Goal: Transaction & Acquisition: Book appointment/travel/reservation

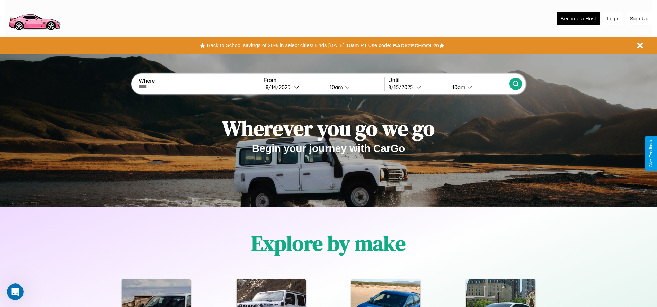
click at [299, 45] on button "Back to School savings of 20% in select cities! Ends 9/1 at 10am PT. Use code:" at bounding box center [299, 46] width 188 height 10
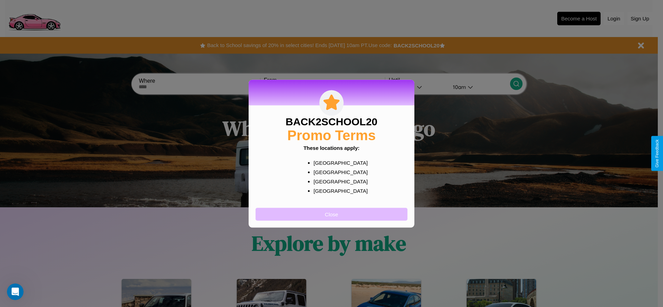
click at [331, 214] on button "Close" at bounding box center [331, 214] width 152 height 13
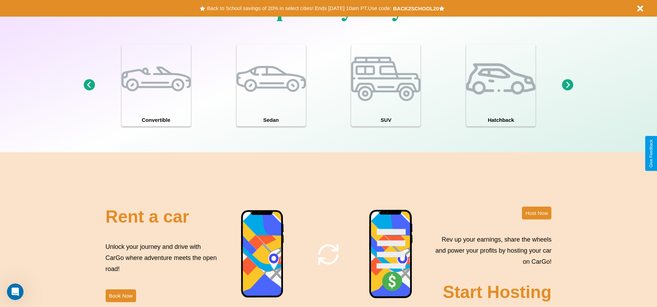
scroll to position [838, 0]
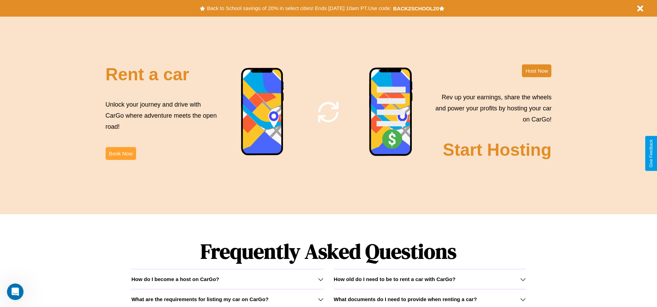
click at [121, 154] on button "Book Now" at bounding box center [121, 153] width 30 height 13
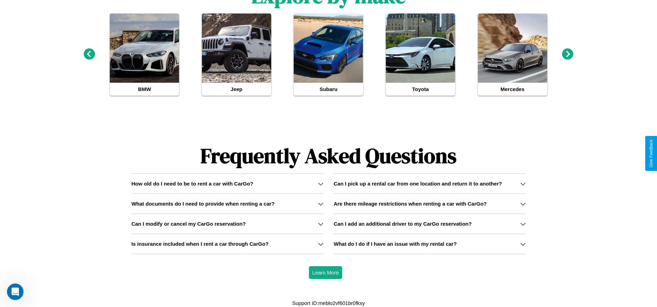
scroll to position [755, 0]
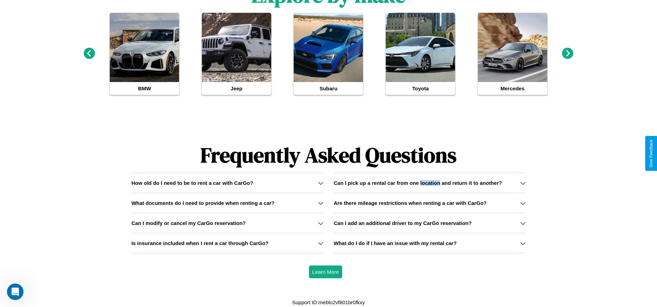
click at [430, 183] on h3 "Can I pick up a rental car from one location and return it to another?" at bounding box center [418, 183] width 168 height 6
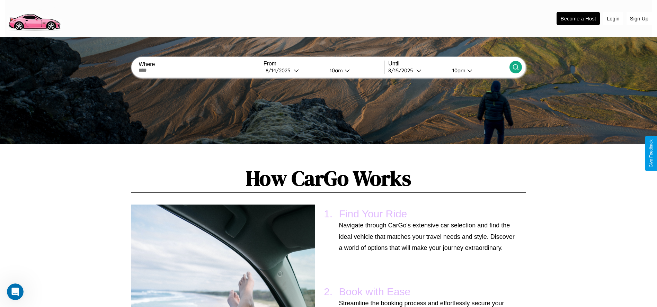
click at [199, 70] on input "text" at bounding box center [199, 71] width 121 height 6
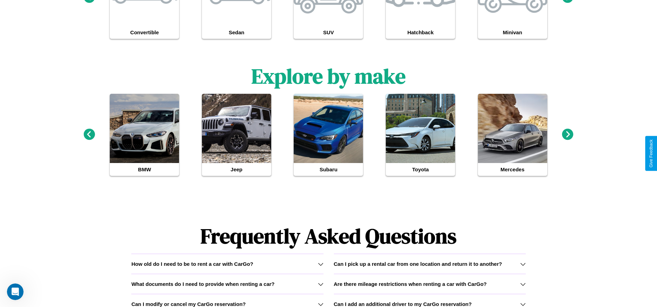
click at [321, 304] on icon at bounding box center [321, 305] width 6 height 6
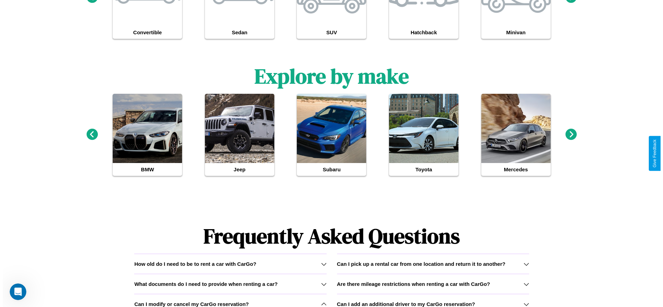
scroll to position [0, 0]
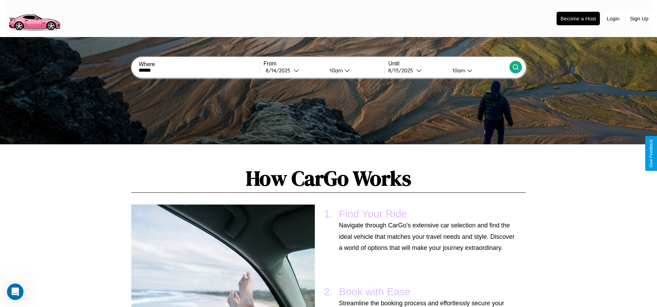
type input "******"
click at [294, 70] on icon at bounding box center [296, 70] width 5 height 5
select select "*"
select select "****"
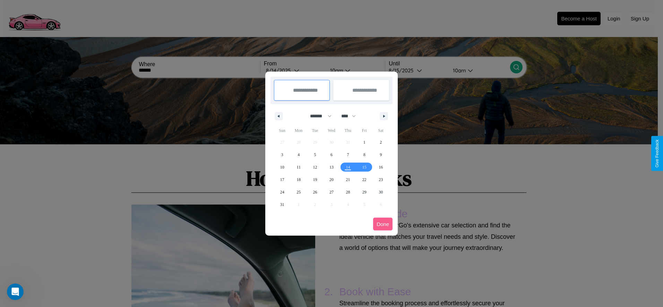
click at [317, 116] on select "******* ******** ***** ***** *** **** **** ****** ********* ******* ******** **…" at bounding box center [319, 116] width 29 height 11
select select "*"
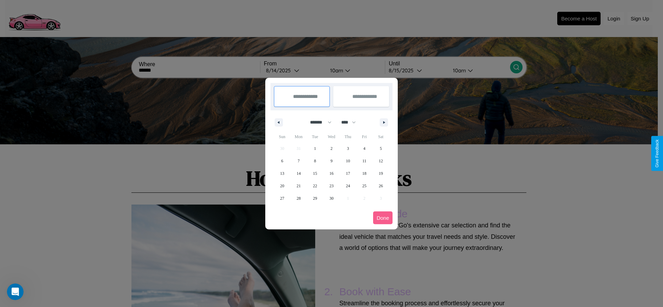
scroll to position [674, 0]
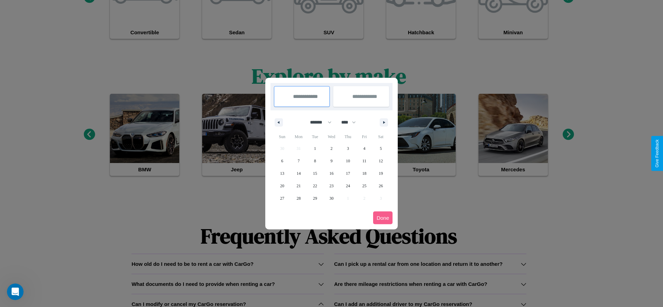
click at [523, 304] on div at bounding box center [331, 153] width 663 height 307
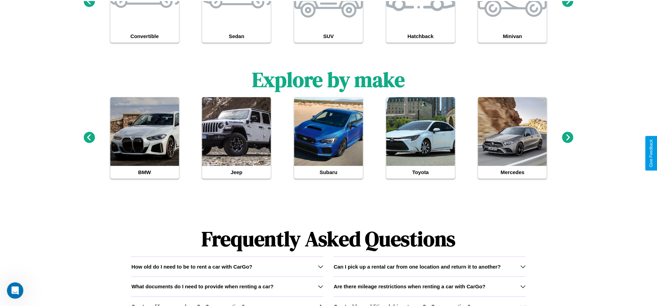
scroll to position [0, 0]
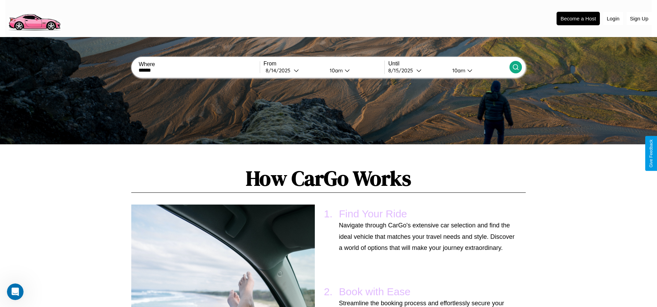
click at [335, 70] on div "10am" at bounding box center [335, 70] width 18 height 7
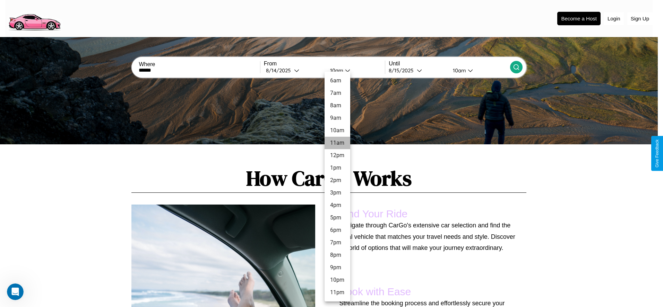
click at [337, 143] on li "11am" at bounding box center [337, 143] width 26 height 12
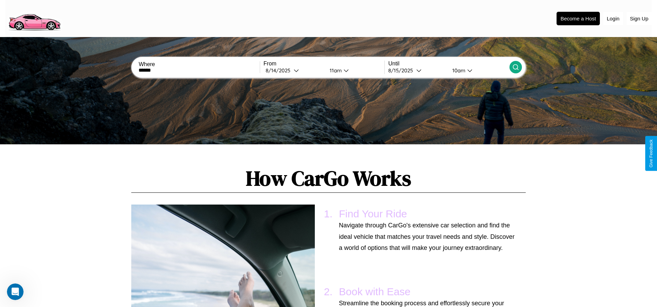
click at [516, 67] on icon at bounding box center [515, 67] width 7 height 7
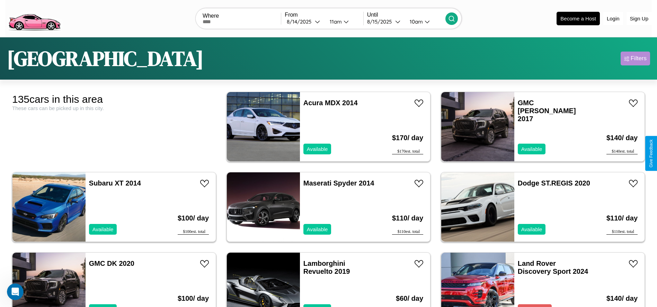
click at [635, 59] on div "Filters" at bounding box center [639, 58] width 16 height 7
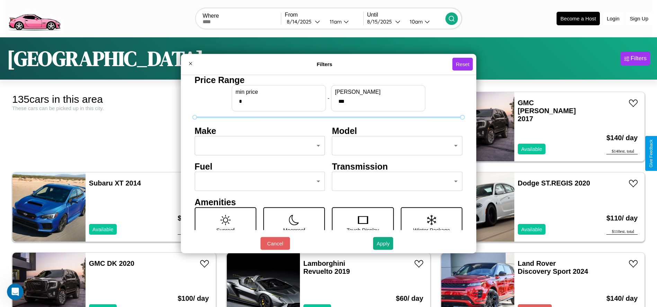
click at [258, 146] on body "CarGo Where From 8 / 14 / 2025 11am Until 8 / 15 / 2025 10am Become a Host Logi…" at bounding box center [328, 175] width 657 height 350
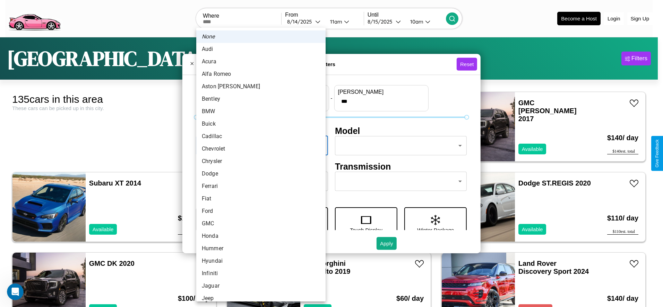
click at [258, 49] on li "Audi" at bounding box center [260, 49] width 129 height 12
type input "****"
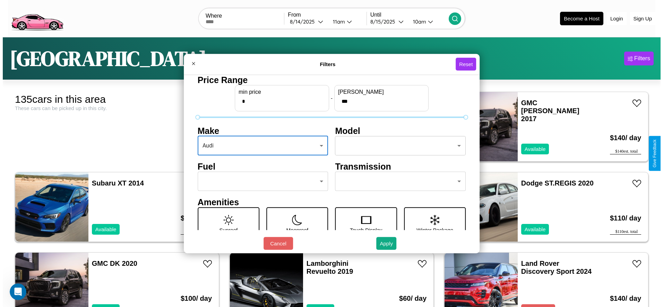
scroll to position [29, 0]
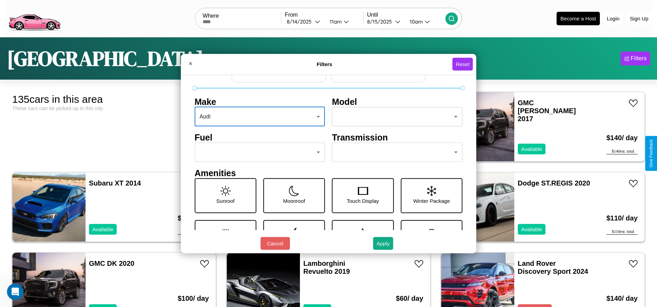
click at [394, 152] on body "CarGo Where From 8 / 14 / 2025 11am Until 8 / 15 / 2025 10am Become a Host Logi…" at bounding box center [328, 175] width 657 height 350
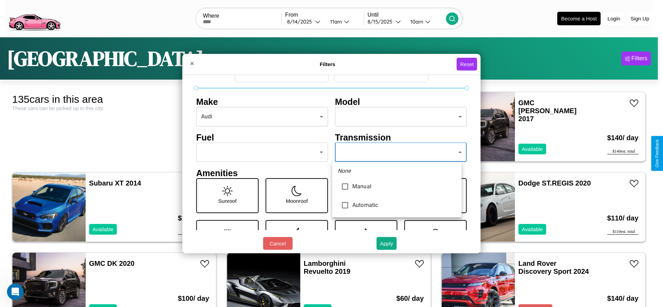
type input "*********"
click at [396, 152] on div at bounding box center [331, 153] width 663 height 307
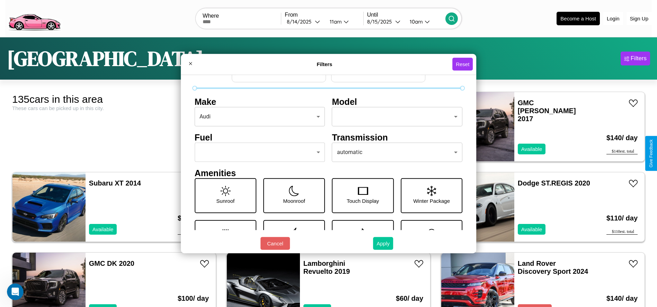
click at [384, 244] on button "Apply" at bounding box center [383, 243] width 20 height 13
